Goal: Navigation & Orientation: Find specific page/section

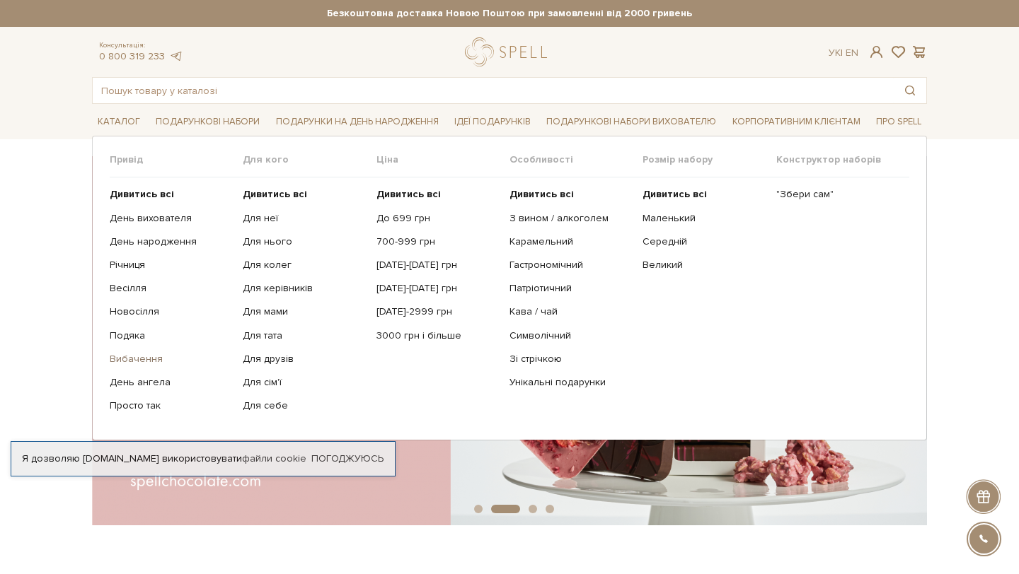
click at [141, 364] on link "Вибачення" at bounding box center [171, 359] width 122 height 13
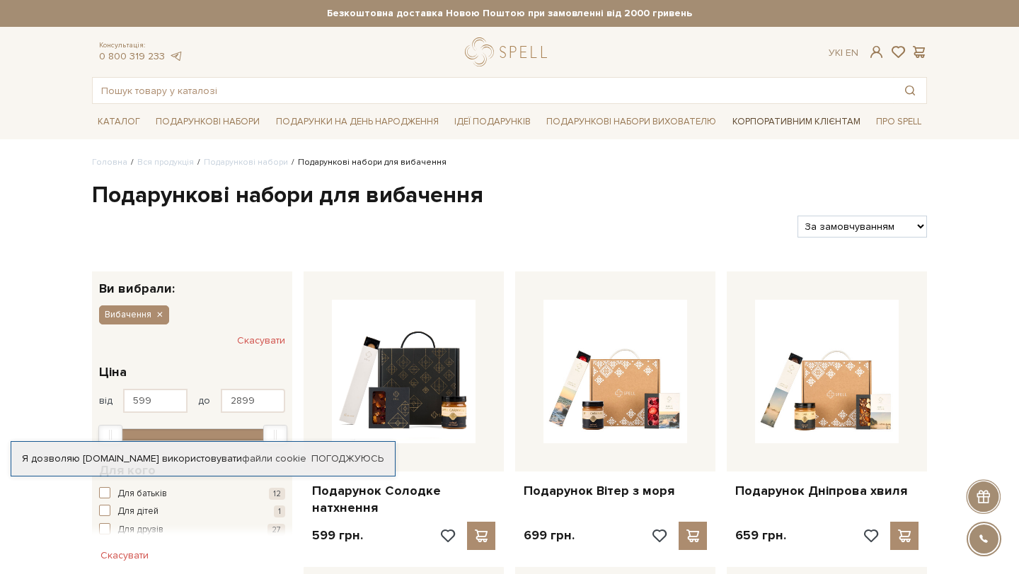
click at [750, 132] on link "Корпоративним клієнтам" at bounding box center [795, 122] width 139 height 24
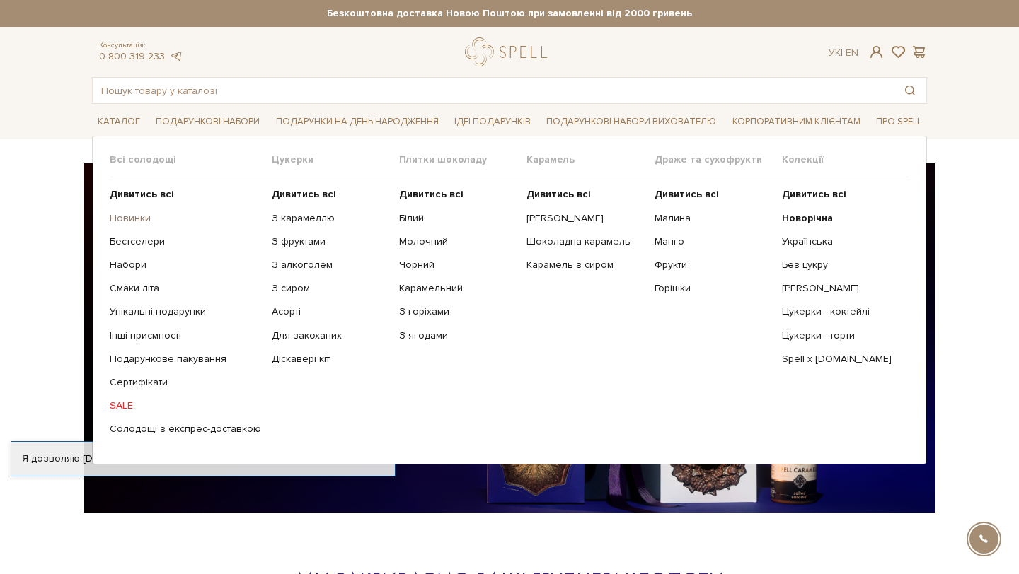
click at [120, 217] on link "Новинки" at bounding box center [185, 218] width 151 height 13
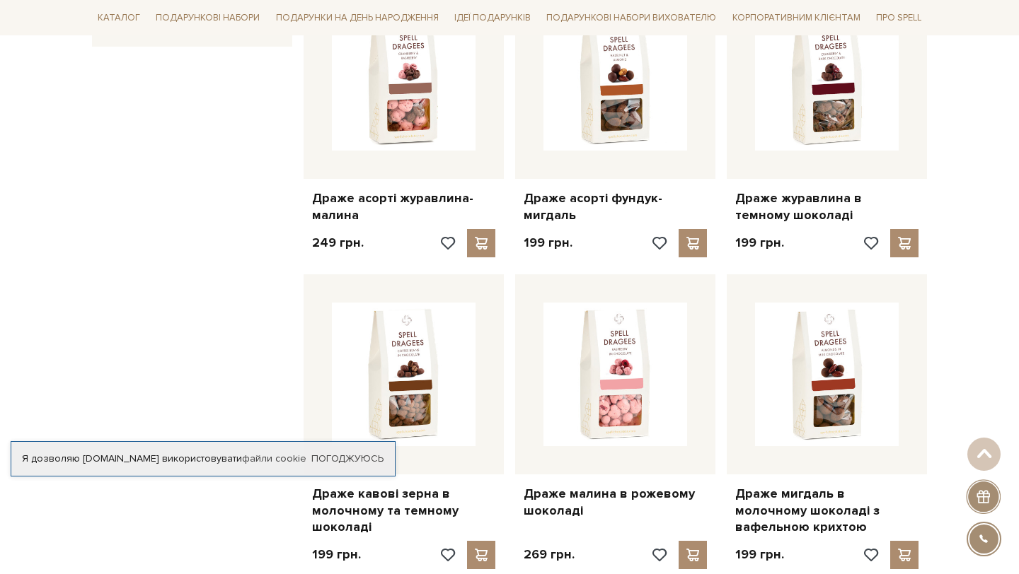
scroll to position [877, 0]
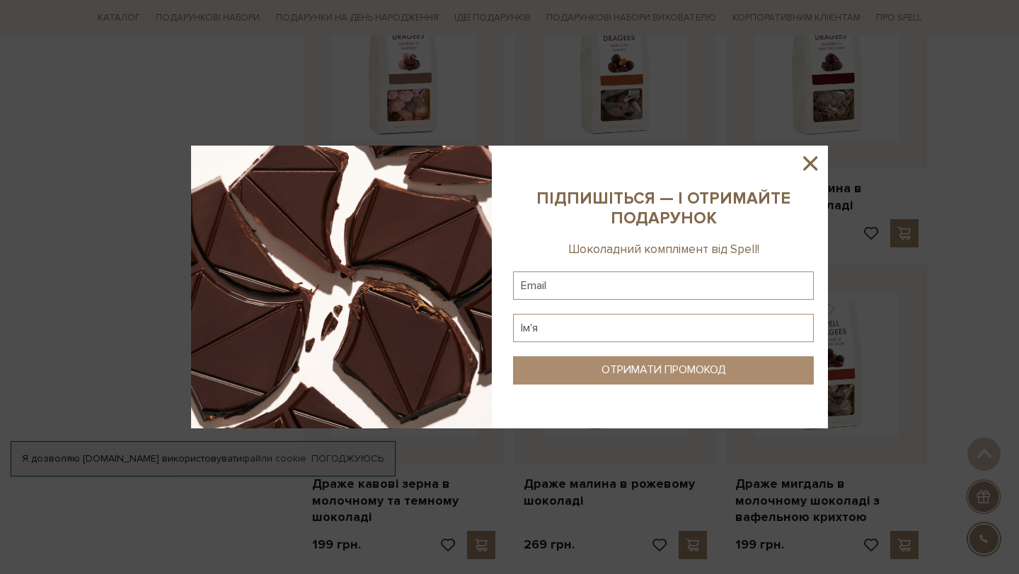
click at [801, 169] on icon at bounding box center [810, 163] width 24 height 24
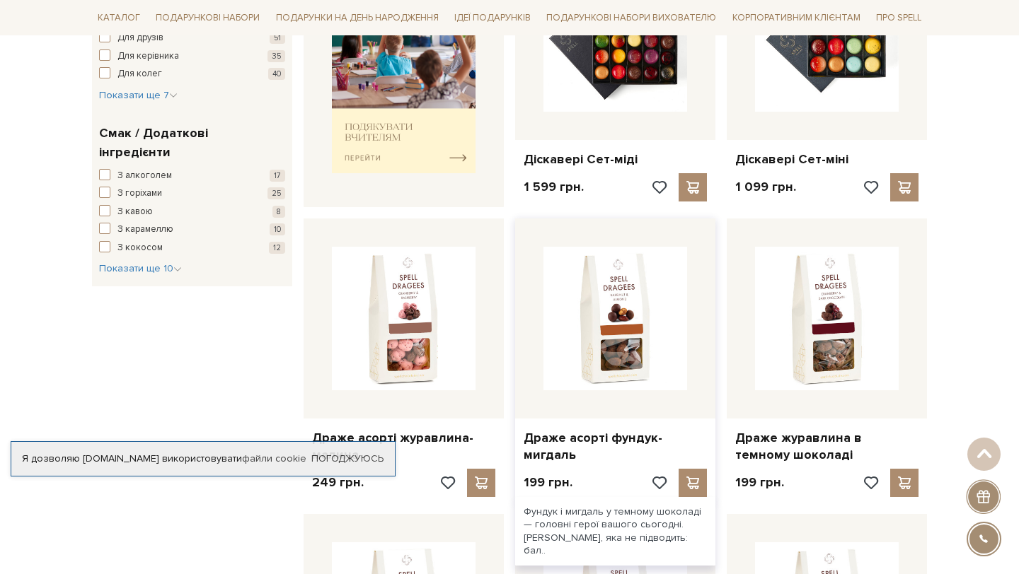
scroll to position [622, 0]
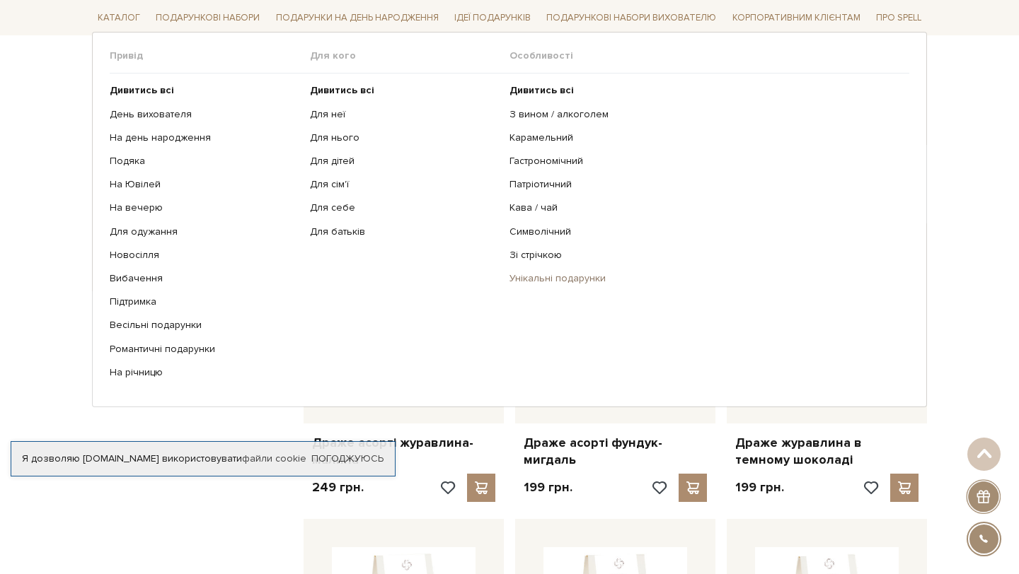
click at [530, 278] on link "Унікальні подарунки" at bounding box center [703, 278] width 389 height 13
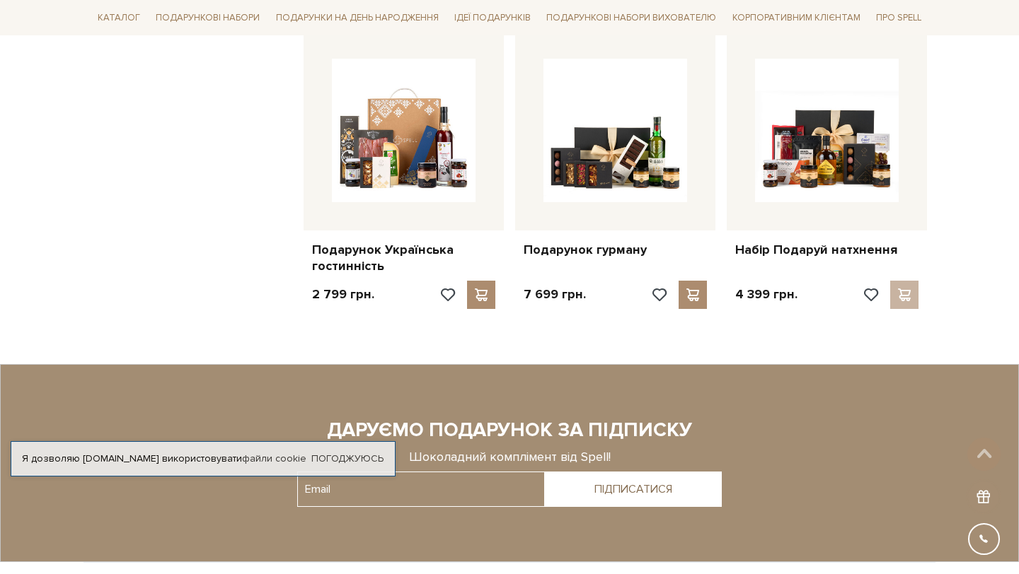
scroll to position [1160, 0]
